Goal: Contribute content: Add original content to the website for others to see

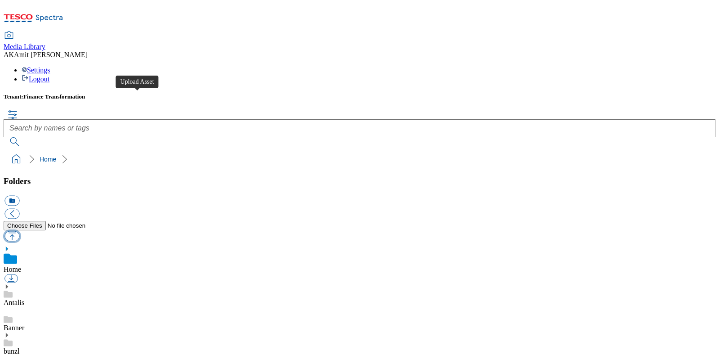
click at [19, 231] on button "button" at bounding box center [11, 236] width 15 height 10
type input "C:\fakepath\700000383001.jpg"
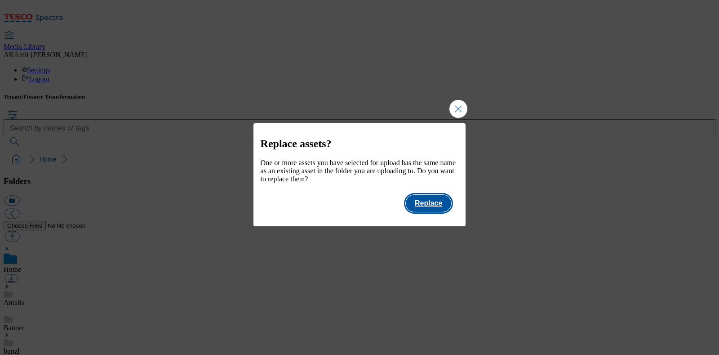
click at [422, 208] on button "Replace" at bounding box center [428, 203] width 45 height 17
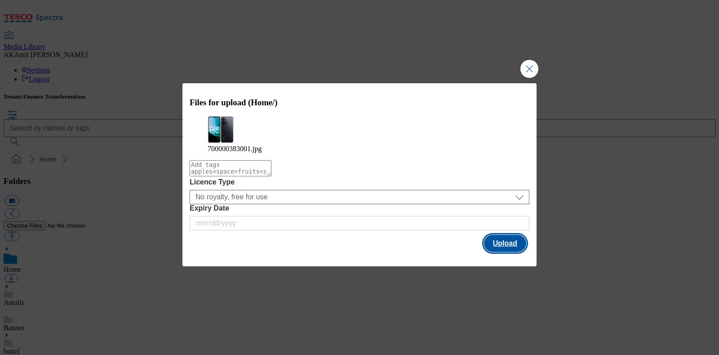
click at [511, 246] on button "Upload" at bounding box center [505, 243] width 42 height 17
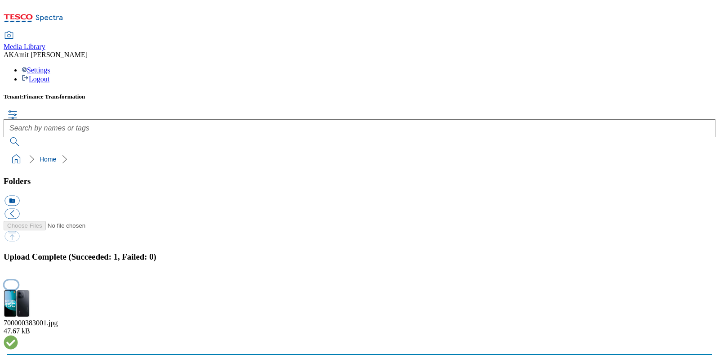
click at [18, 280] on button "button" at bounding box center [10, 284] width 13 height 9
